Goal: Task Accomplishment & Management: Use online tool/utility

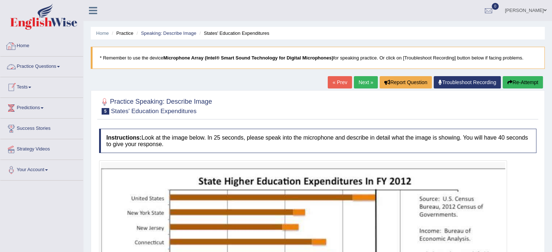
click at [25, 43] on link "Home" at bounding box center [41, 45] width 83 height 18
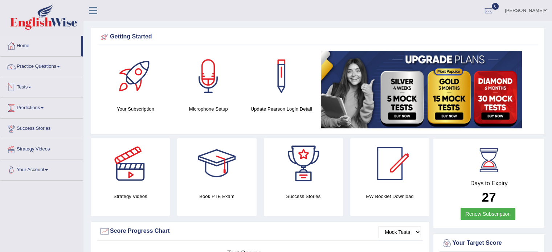
click at [32, 84] on link "Tests" at bounding box center [41, 86] width 83 height 18
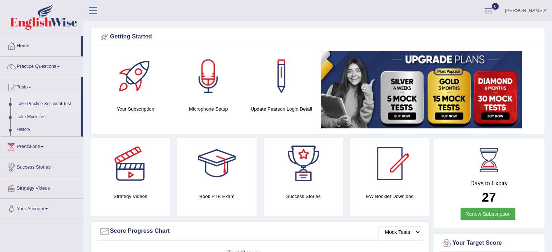
click at [41, 106] on link "Take Practice Sectional Test" at bounding box center [47, 104] width 68 height 13
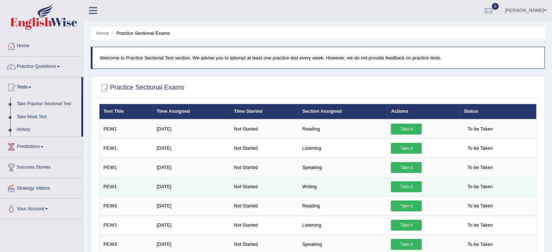
scroll to position [6, 0]
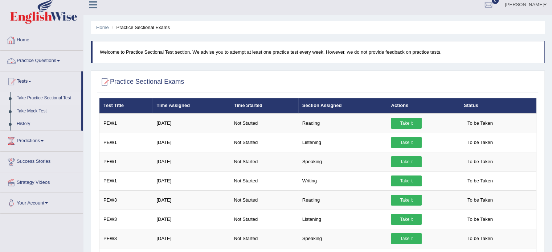
click at [23, 39] on link "Home" at bounding box center [41, 39] width 83 height 18
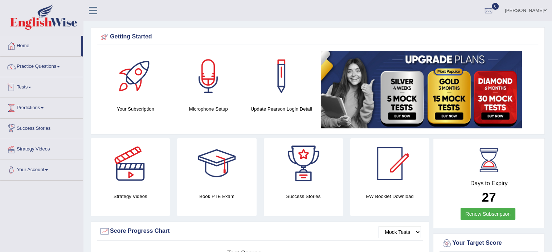
click at [35, 84] on link "Tests" at bounding box center [41, 86] width 83 height 18
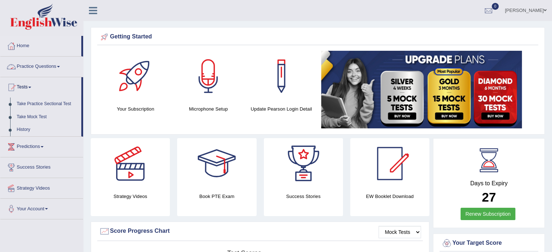
click at [74, 65] on link "Practice Questions" at bounding box center [41, 66] width 83 height 18
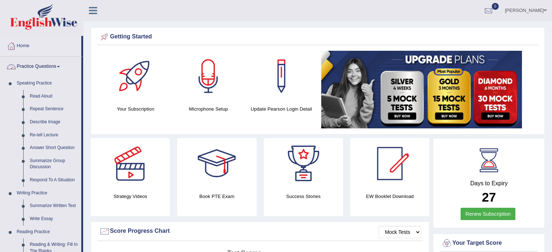
click at [74, 65] on link "Practice Questions" at bounding box center [40, 66] width 81 height 18
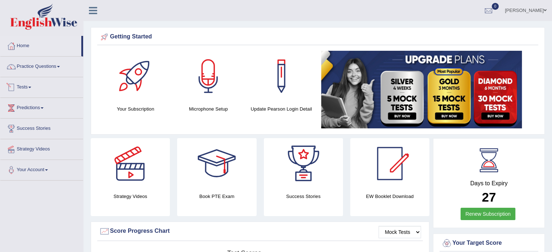
click at [31, 87] on span at bounding box center [29, 87] width 3 height 1
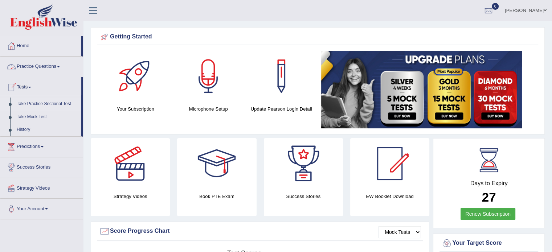
click at [25, 103] on link "Take Practice Sectional Test" at bounding box center [47, 104] width 68 height 13
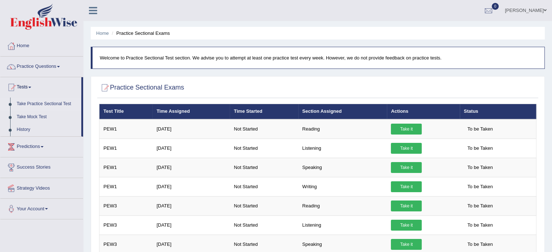
click at [21, 104] on link "Take Practice Sectional Test" at bounding box center [47, 104] width 68 height 13
